Goal: Information Seeking & Learning: Learn about a topic

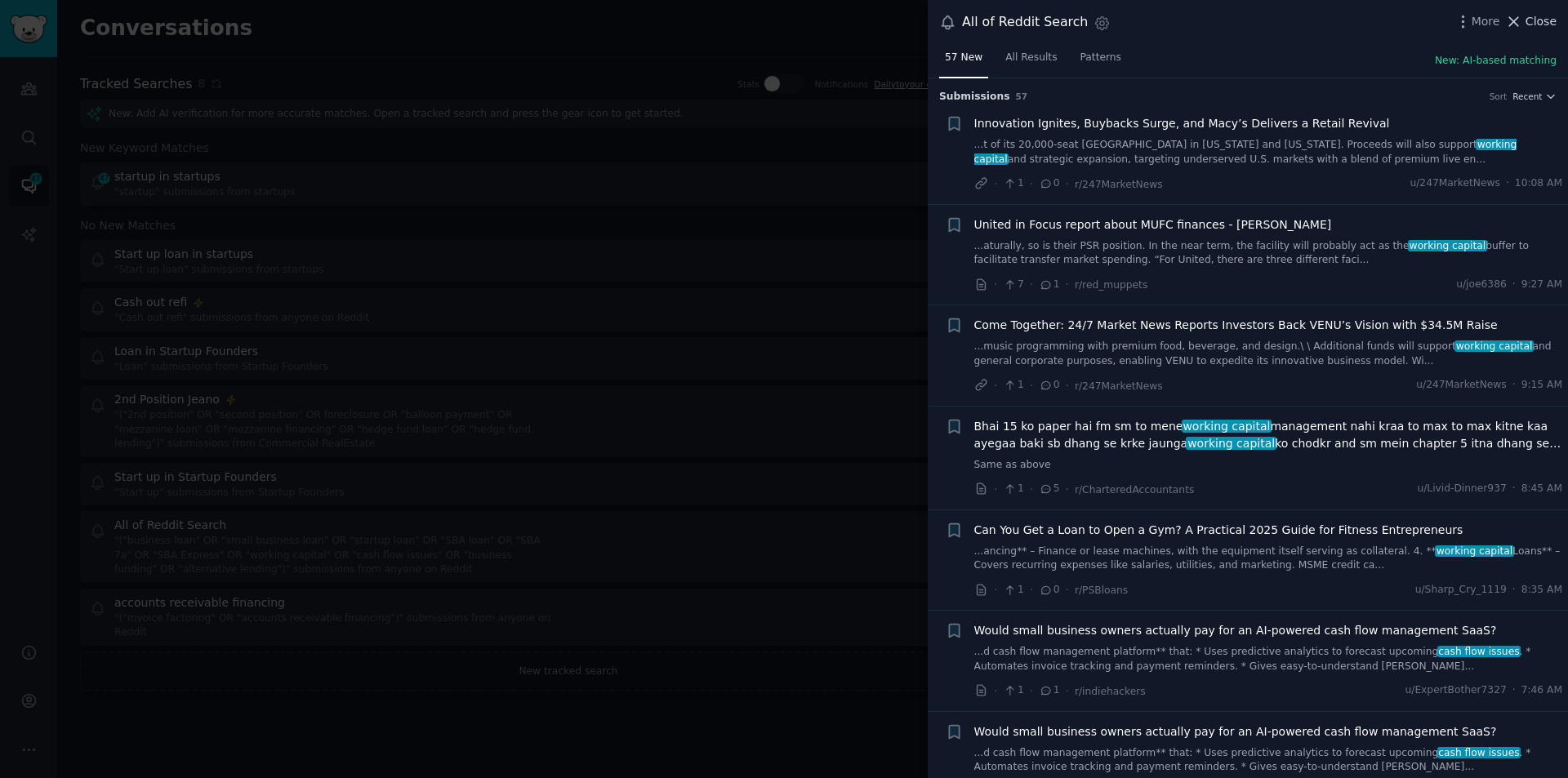
scroll to position [2241, 0]
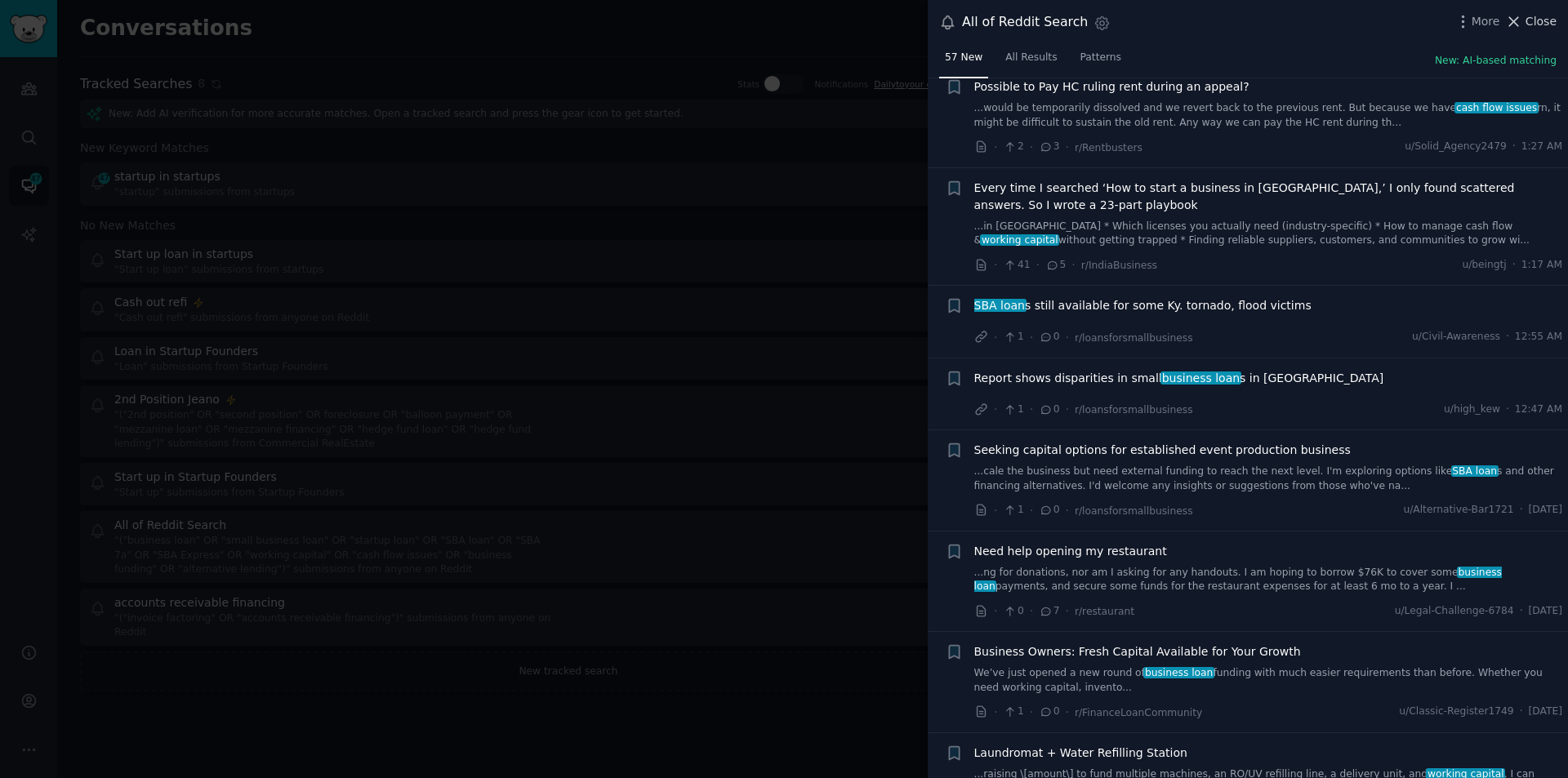
click at [1523, 19] on icon at bounding box center [1514, 21] width 17 height 17
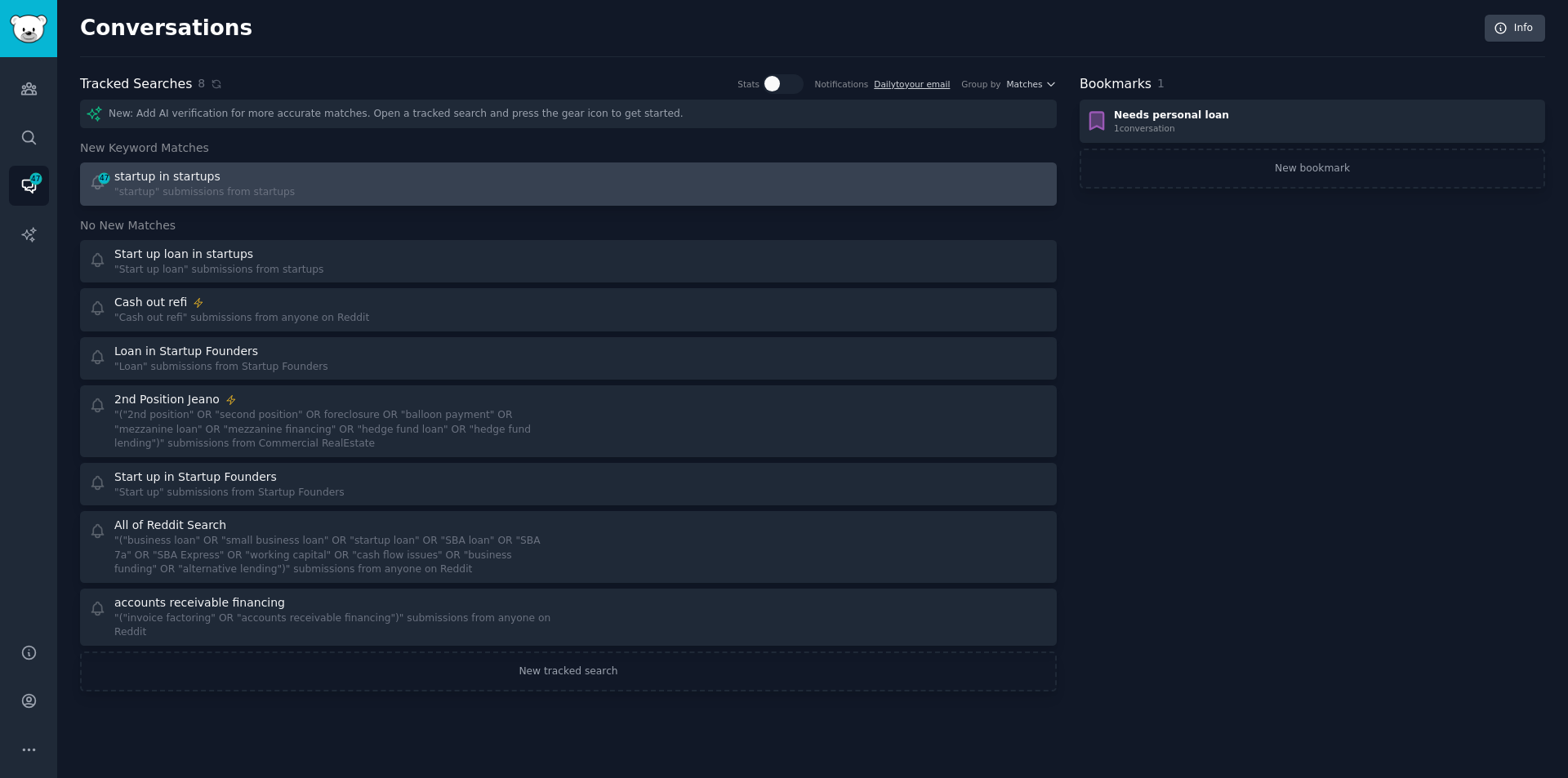
click at [264, 178] on div "startup in startups" at bounding box center [204, 177] width 180 height 17
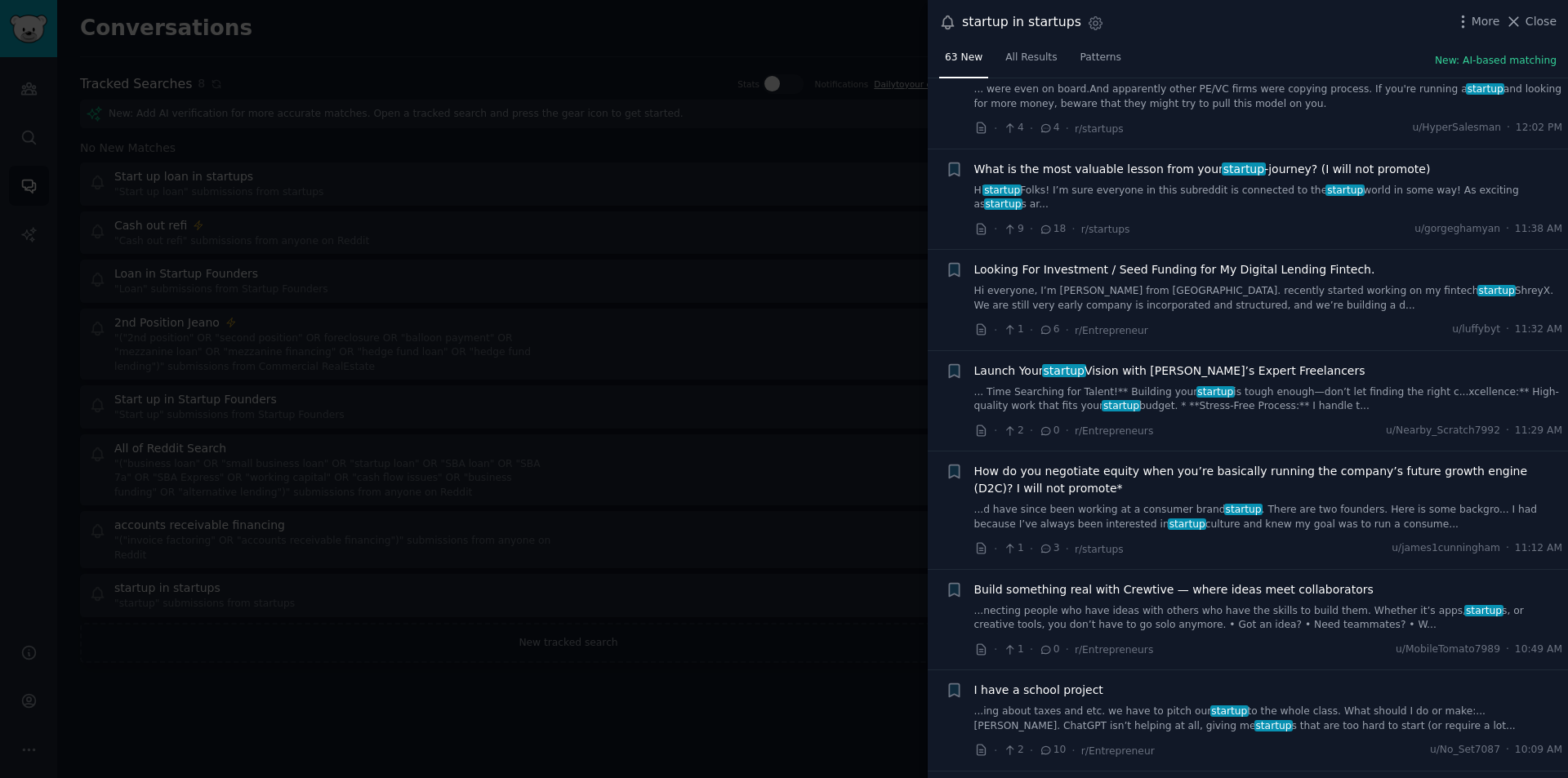
scroll to position [898, 0]
click at [1542, 21] on span "Close" at bounding box center [1542, 21] width 31 height 17
